Goal: Find specific page/section: Find specific page/section

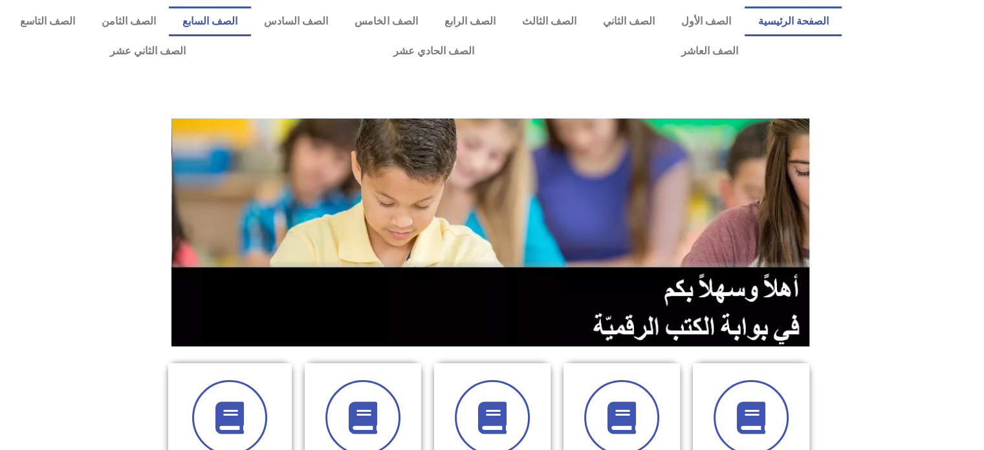
click at [250, 20] on link "الصف السابع" at bounding box center [210, 21] width 82 height 30
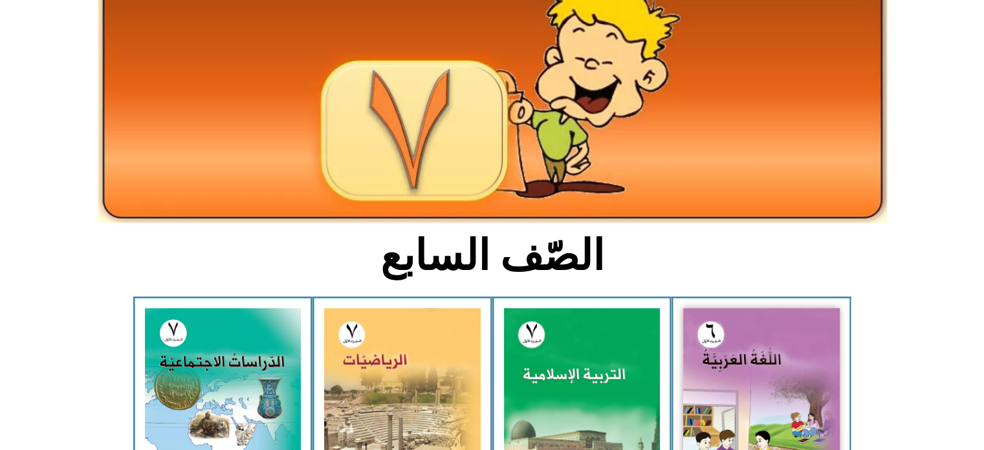
scroll to position [118, 0]
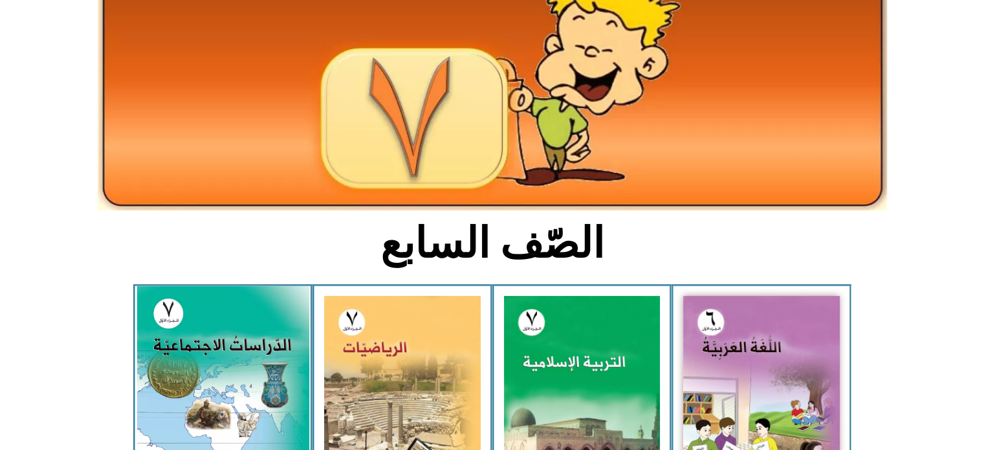
click at [217, 371] on img at bounding box center [223, 393] width 172 height 214
click at [229, 368] on img at bounding box center [223, 393] width 172 height 214
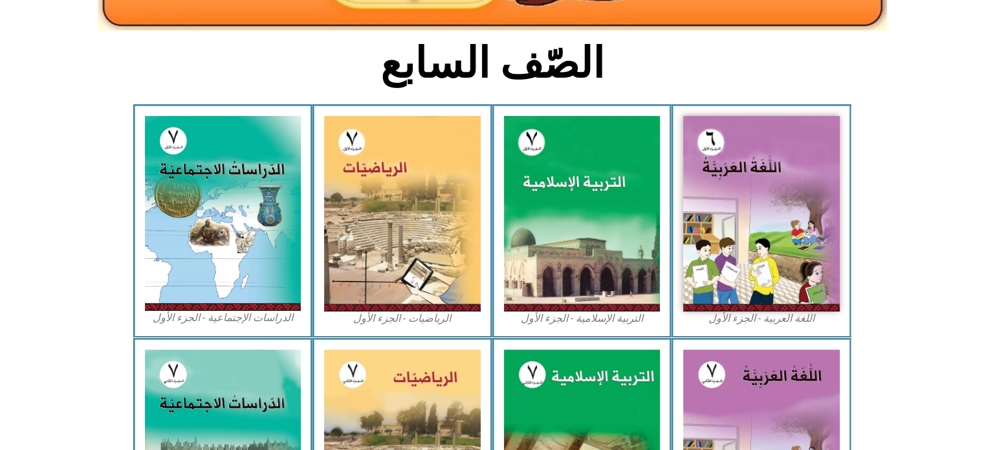
scroll to position [337, 0]
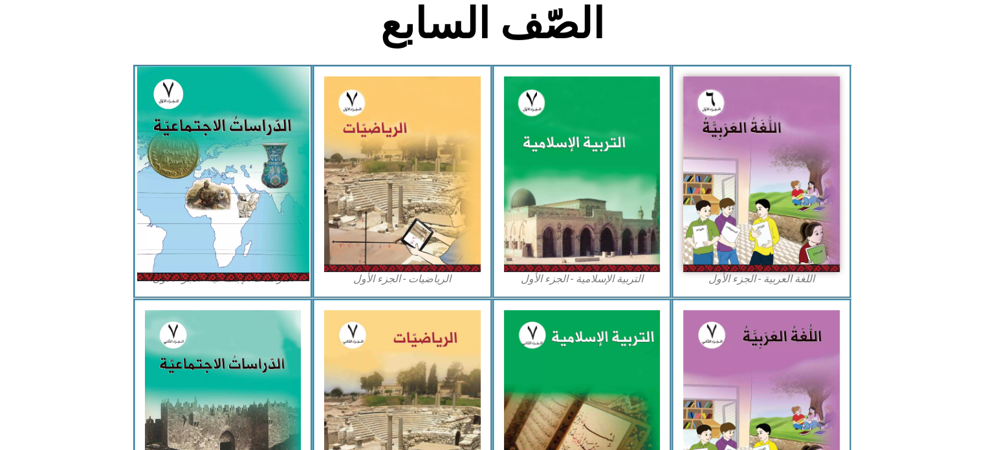
click at [180, 210] on img at bounding box center [223, 174] width 172 height 214
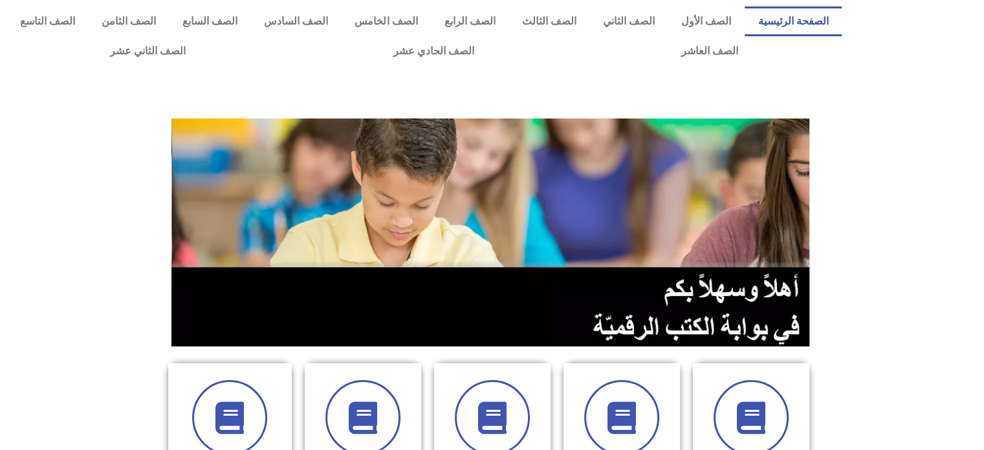
drag, startPoint x: 289, startPoint y: 17, endPoint x: 272, endPoint y: 73, distance: 58.1
click at [272, 73] on div at bounding box center [492, 94] width 984 height 45
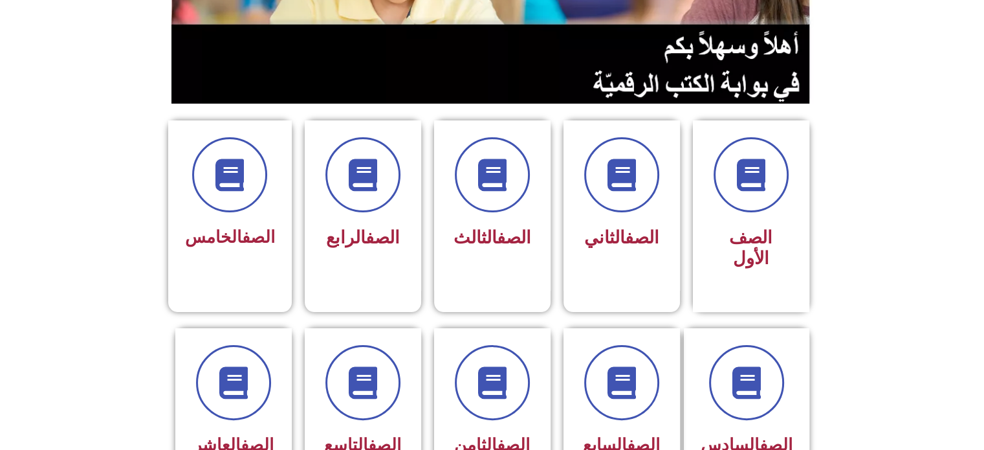
scroll to position [261, 0]
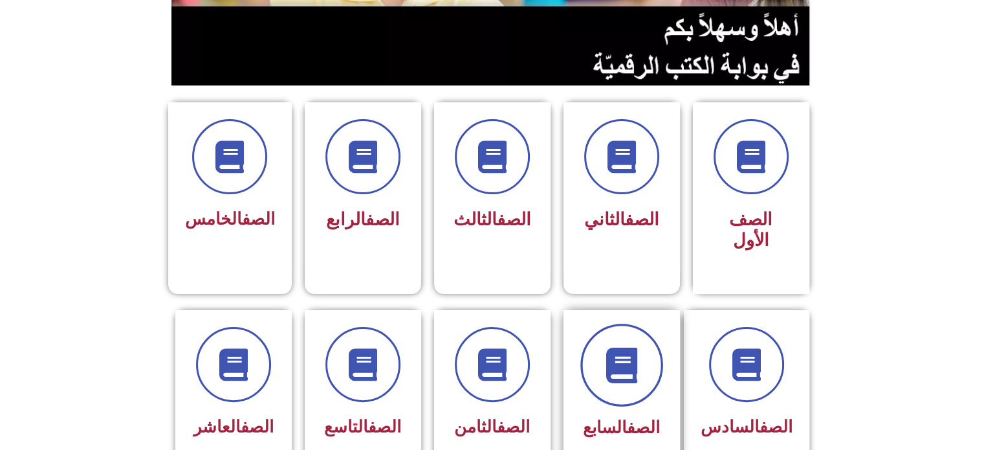
click at [650, 355] on span at bounding box center [621, 365] width 83 height 83
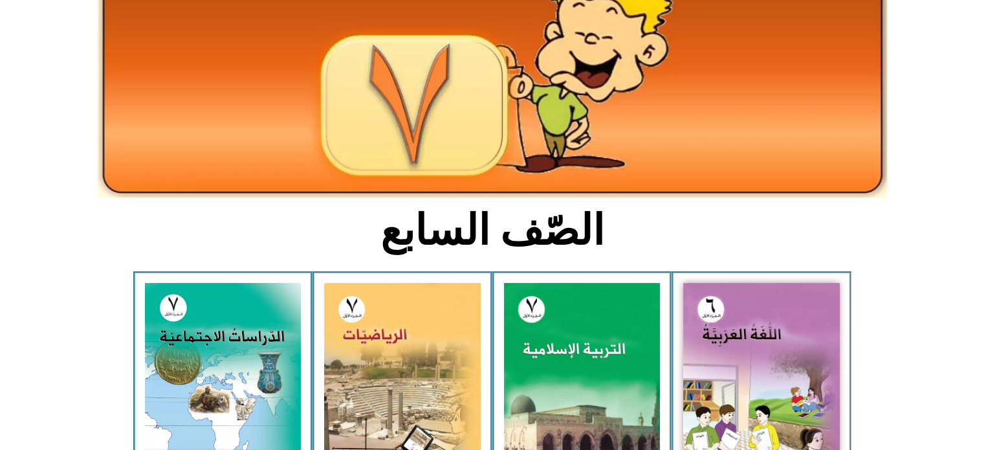
scroll to position [199, 0]
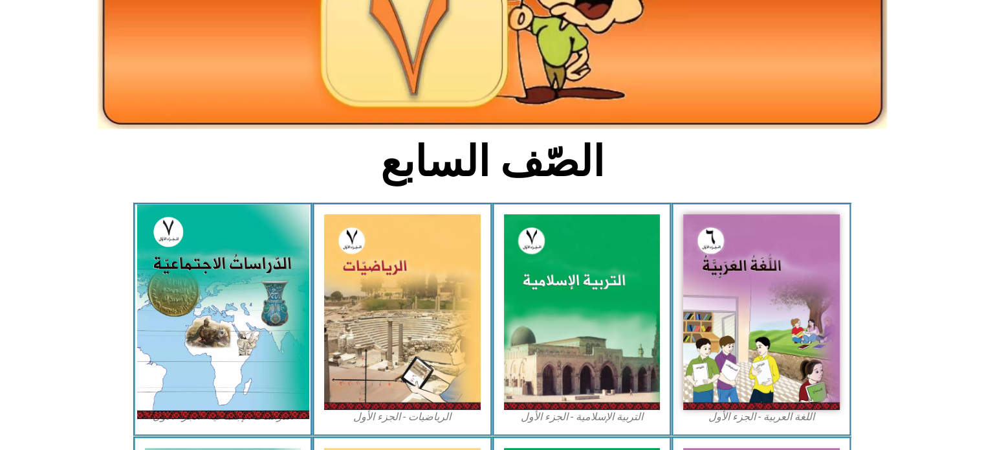
click at [243, 288] on img at bounding box center [223, 311] width 172 height 214
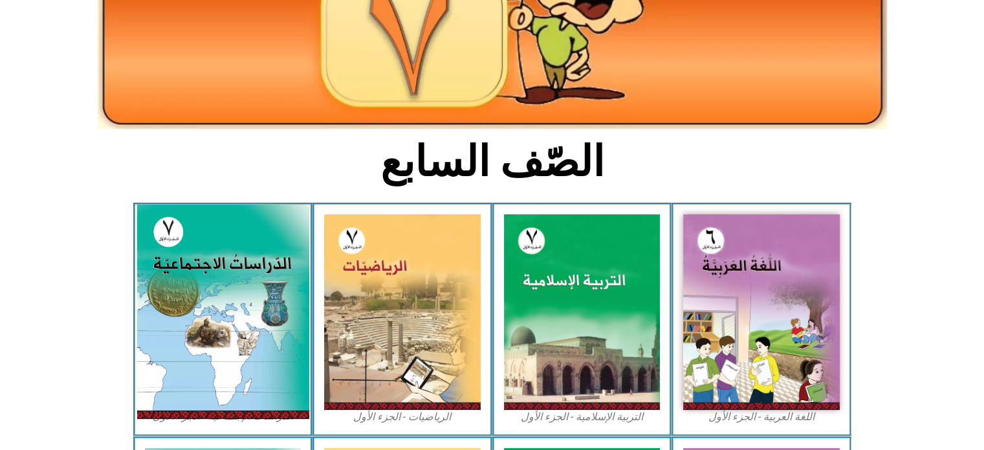
click at [243, 288] on img at bounding box center [223, 311] width 172 height 214
click at [237, 278] on img at bounding box center [223, 311] width 172 height 214
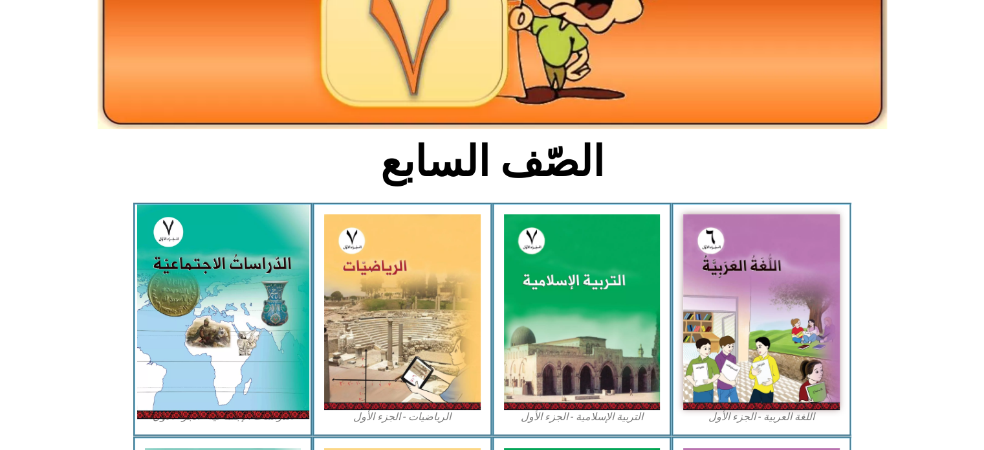
click at [232, 305] on img at bounding box center [223, 311] width 172 height 214
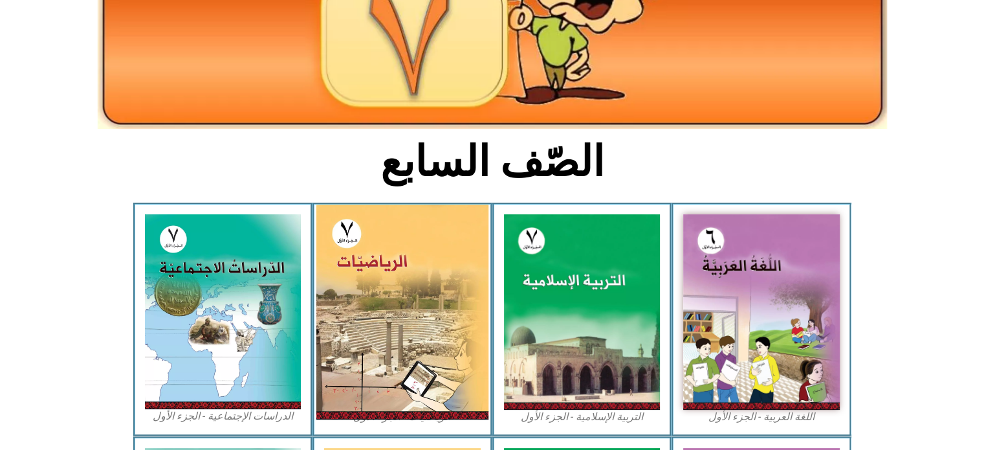
click at [443, 266] on img at bounding box center [402, 311] width 172 height 215
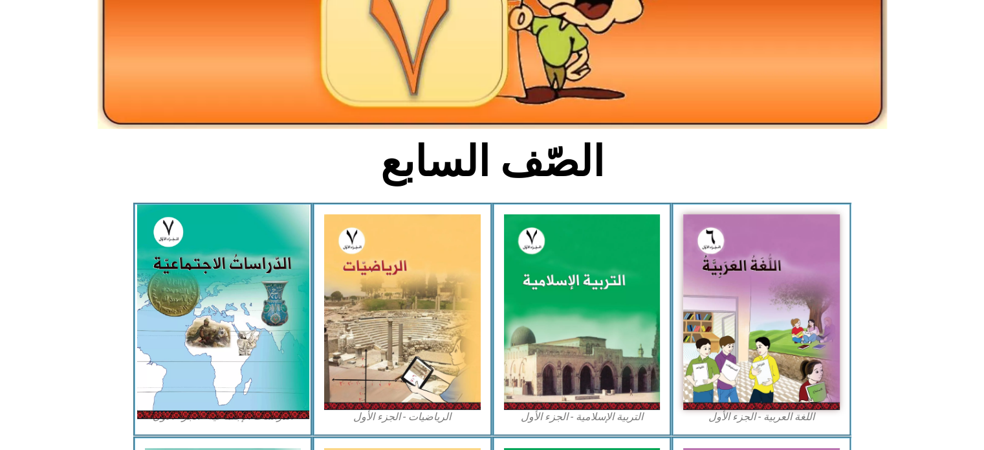
click at [269, 271] on img at bounding box center [223, 311] width 172 height 214
